Goal: Browse casually

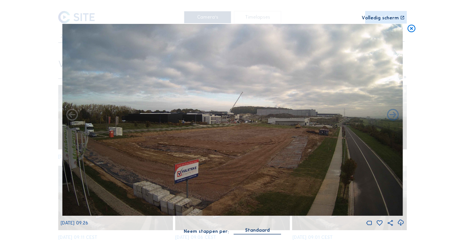
click at [412, 29] on icon at bounding box center [411, 29] width 9 height 10
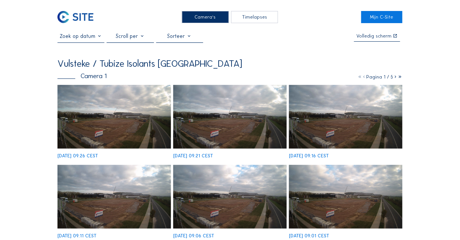
click at [84, 14] on img at bounding box center [76, 17] width 36 height 12
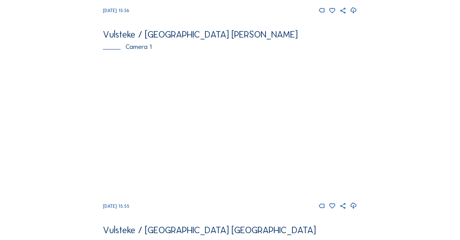
scroll to position [242, 0]
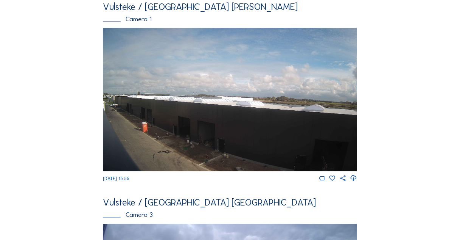
click at [198, 126] on img at bounding box center [230, 99] width 254 height 143
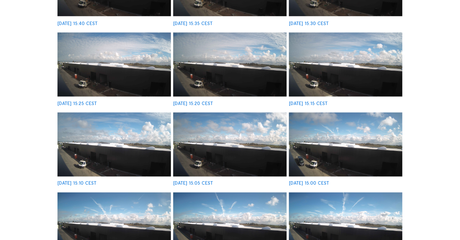
click at [243, 155] on img at bounding box center [230, 144] width 114 height 64
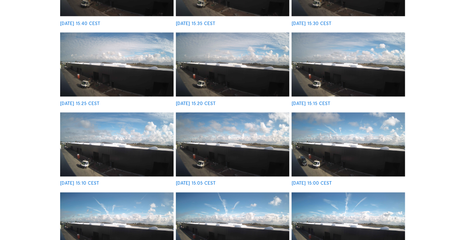
scroll to position [212, 0]
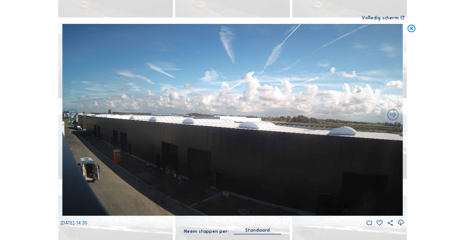
click at [221, 144] on img at bounding box center [232, 120] width 341 height 192
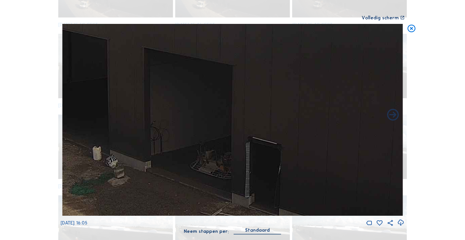
drag, startPoint x: 204, startPoint y: 177, endPoint x: 298, endPoint y: 171, distance: 94.1
click at [296, 170] on img at bounding box center [232, 120] width 341 height 192
